Goal: Task Accomplishment & Management: Complete application form

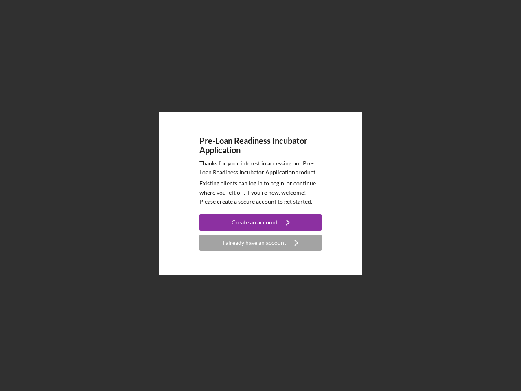
click at [260, 195] on p "Existing clients can log in to begin, or continue where you left off. If you're…" at bounding box center [260, 192] width 122 height 27
click at [260, 222] on div "Create an account" at bounding box center [255, 222] width 46 height 16
click at [260, 195] on p "Existing clients can log in to begin, or continue where you left off. If you're…" at bounding box center [260, 192] width 122 height 27
click at [260, 222] on div "Create an account" at bounding box center [255, 222] width 46 height 16
